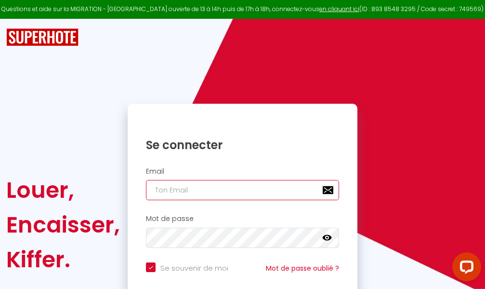
click at [253, 189] on input "email" at bounding box center [242, 190] width 193 height 20
type input "m"
checkbox input "true"
type input "ma"
checkbox input "true"
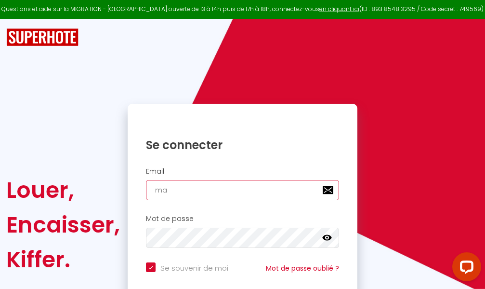
type input "mar"
checkbox input "true"
type input "marc"
checkbox input "true"
type input "marcd"
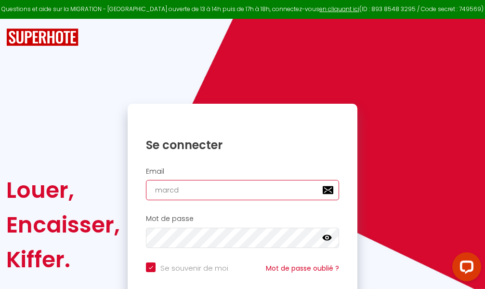
checkbox input "true"
type input "marcdp"
checkbox input "true"
type input "marcdpo"
checkbox input "true"
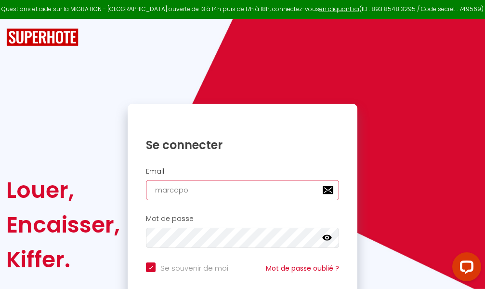
type input "marcdpoz"
checkbox input "true"
type input "marcdpoz."
checkbox input "true"
type input "marcdpoz.l"
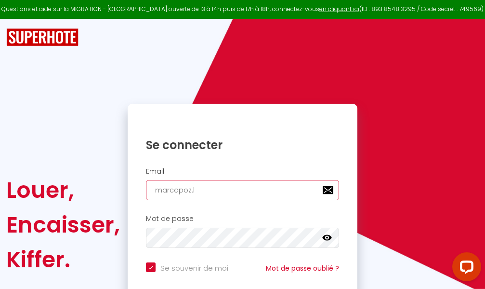
checkbox input "true"
type input "marcdpoz.lo"
checkbox input "true"
type input "marcdpoz.loc"
checkbox input "true"
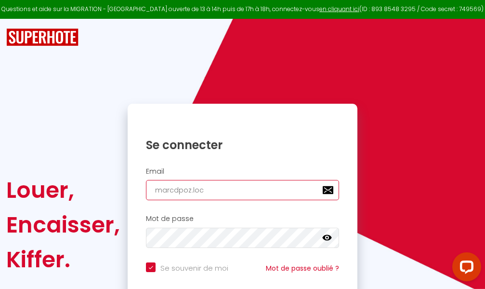
type input "marcdpoz.loca"
checkbox input "true"
type input "marcdpoz.locat"
checkbox input "true"
type input "marcdpoz.locati"
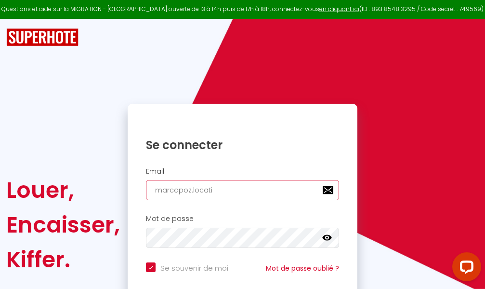
checkbox input "true"
type input "marcdpoz.locatio"
checkbox input "true"
type input "marcdpoz.location"
checkbox input "true"
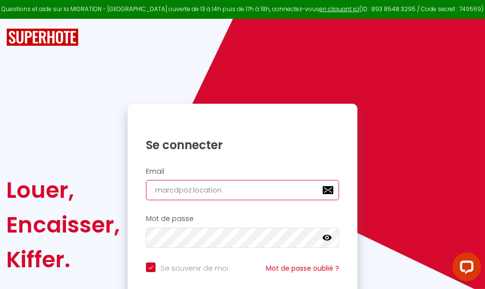
type input "marcdpoz.location@"
checkbox input "true"
type input "marcdpoz.location@g"
checkbox input "true"
type input "marcdpoz.location@gm"
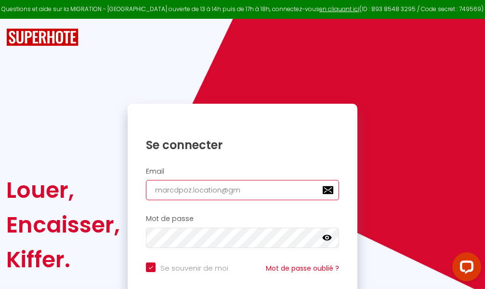
checkbox input "true"
type input "marcdpoz.location@gma"
checkbox input "true"
type input "marcdpoz.location@gmai"
checkbox input "true"
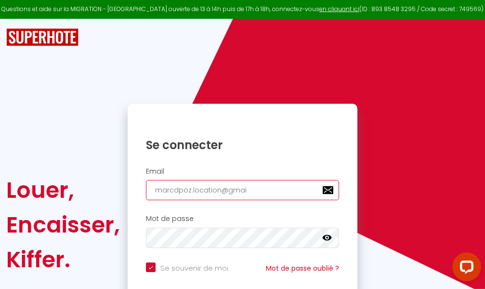
type input "[EMAIL_ADDRESS]"
checkbox input "true"
type input "[EMAIL_ADDRESS]."
checkbox input "true"
type input "marcdpoz.location@gmail.c"
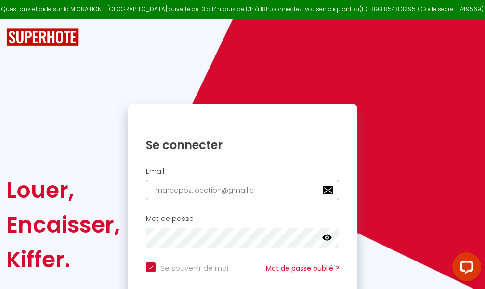
checkbox input "true"
type input "[EMAIL_ADDRESS][DOMAIN_NAME]"
checkbox input "true"
type input "[EMAIL_ADDRESS][DOMAIN_NAME]"
checkbox input "true"
